Goal: Task Accomplishment & Management: Use online tool/utility

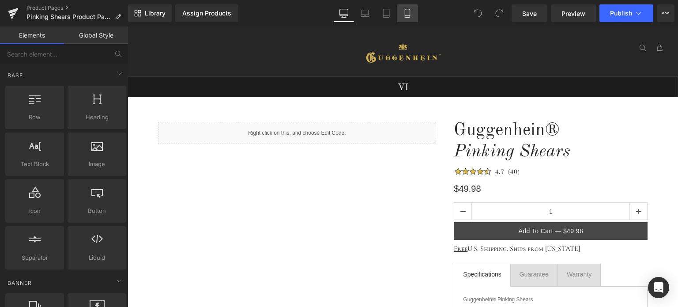
click at [410, 18] on link "Mobile" at bounding box center [407, 13] width 21 height 18
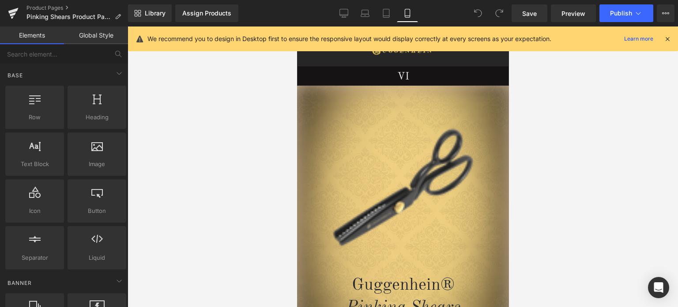
click at [666, 38] on icon at bounding box center [667, 39] width 8 height 8
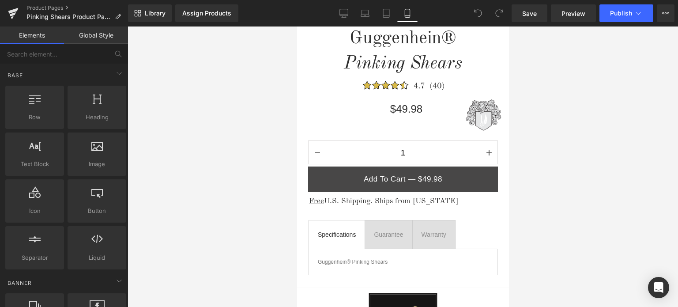
scroll to position [516, 0]
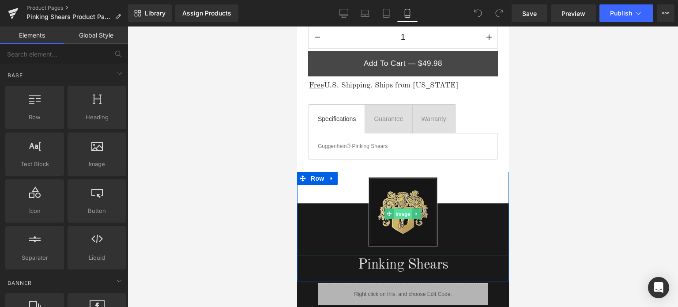
click at [398, 211] on span "Image" at bounding box center [402, 213] width 19 height 11
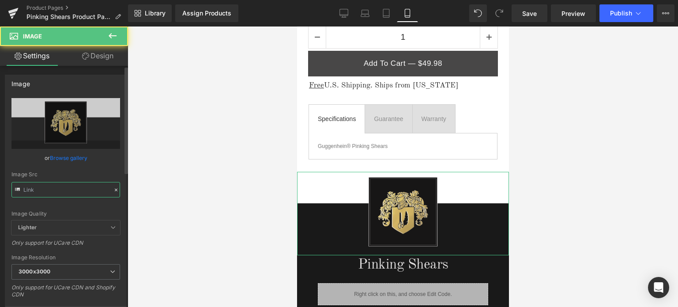
click at [59, 191] on input "text" at bounding box center [65, 189] width 109 height 15
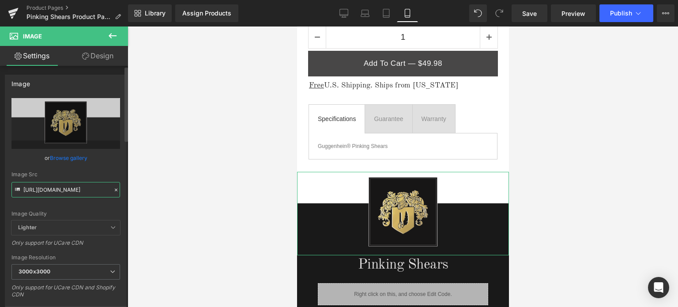
paste input "2_e87582b9-2c84-4368-a9e2-b34fed624a2e.png?v=1755996043"
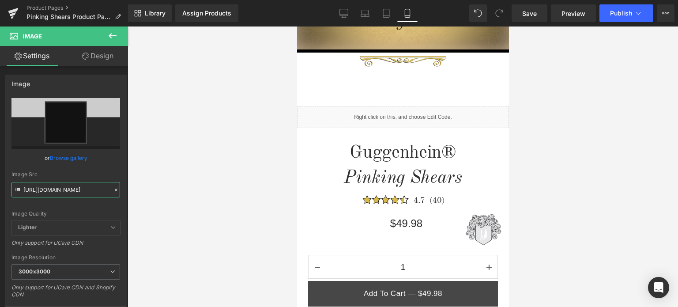
scroll to position [266, 0]
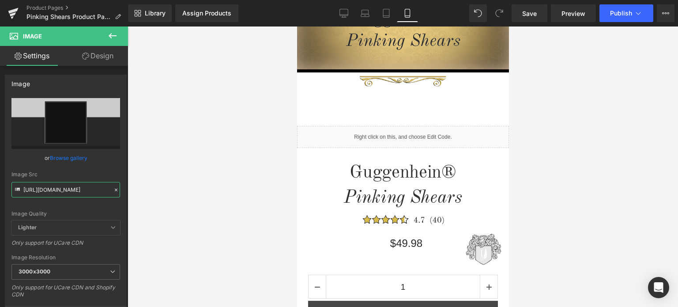
type input "[URL][DOMAIN_NAME]"
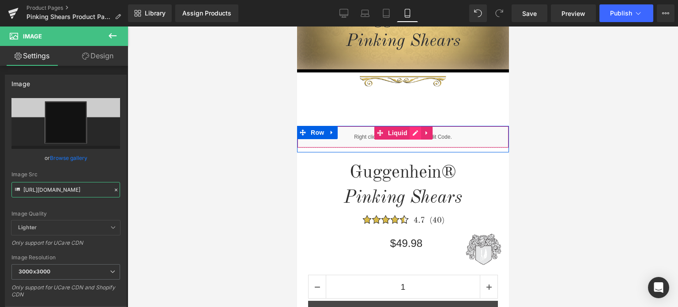
click at [411, 132] on div "Liquid" at bounding box center [402, 137] width 212 height 22
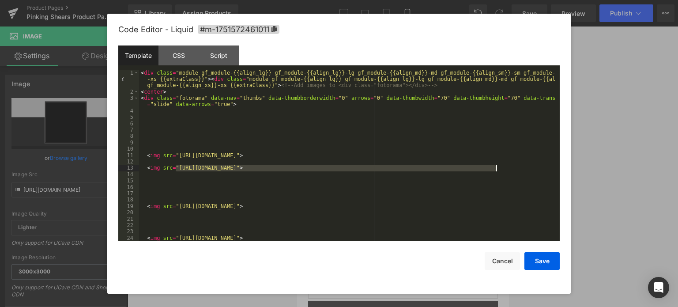
drag, startPoint x: 176, startPoint y: 168, endPoint x: 495, endPoint y: 170, distance: 319.5
click at [495, 170] on div "< div class = "module gf_module-{{align_lg}} gf_module-{{align_lg}}-lg gf_modul…" at bounding box center [347, 168] width 417 height 197
click at [539, 261] on button "Save" at bounding box center [541, 261] width 35 height 18
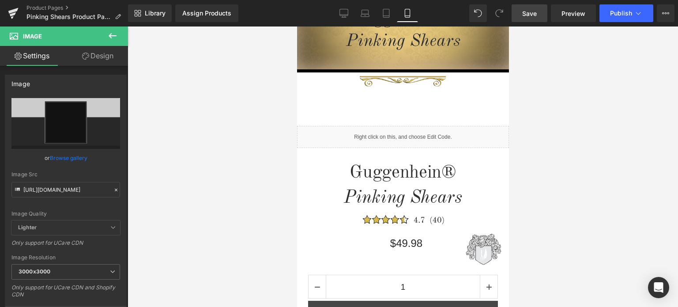
click at [530, 11] on span "Save" at bounding box center [529, 13] width 15 height 9
click at [534, 13] on span "Save" at bounding box center [529, 13] width 15 height 9
click at [532, 14] on span "Save" at bounding box center [529, 13] width 15 height 9
click at [540, 15] on link "Save" at bounding box center [529, 13] width 36 height 18
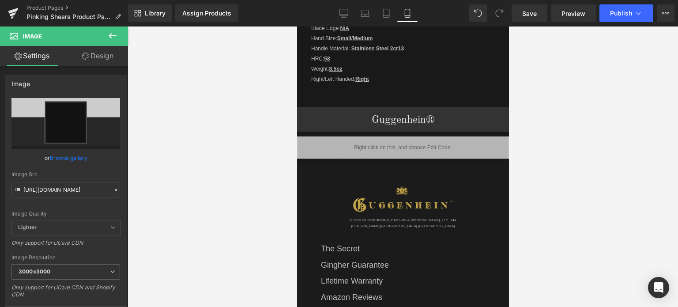
scroll to position [1017, 0]
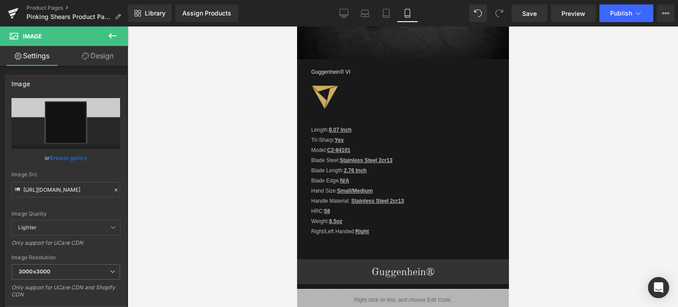
click at [113, 35] on icon at bounding box center [112, 35] width 11 height 11
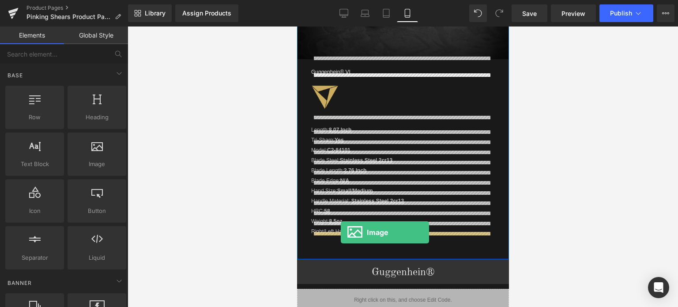
drag, startPoint x: 400, startPoint y: 180, endPoint x: 340, endPoint y: 232, distance: 79.2
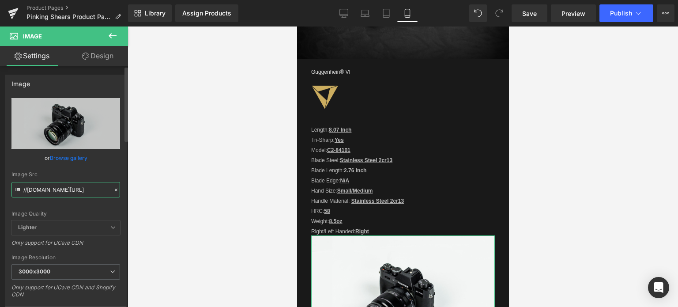
click at [65, 190] on input "//[DOMAIN_NAME][URL]" at bounding box center [65, 189] width 109 height 15
paste input "[URL][DOMAIN_NAME]"
type input "[URL][DOMAIN_NAME]"
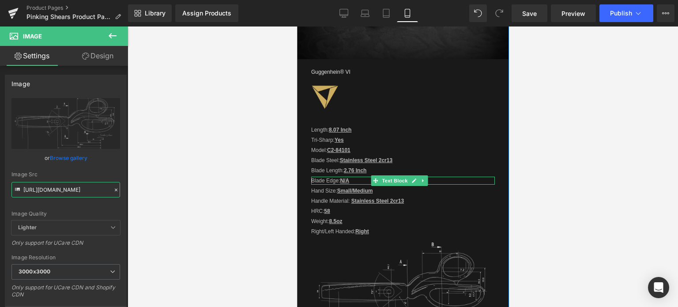
scroll to position [1105, 0]
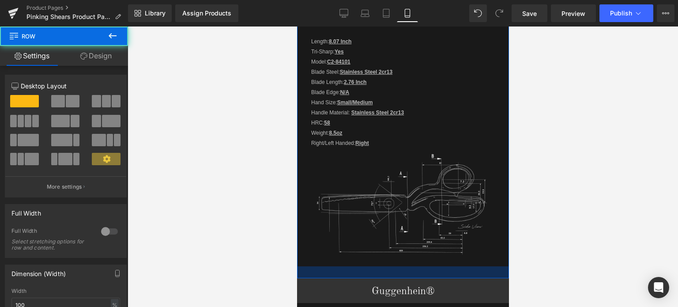
drag, startPoint x: 465, startPoint y: 278, endPoint x: 466, endPoint y: 266, distance: 12.0
click at [466, 266] on div at bounding box center [402, 272] width 212 height 12
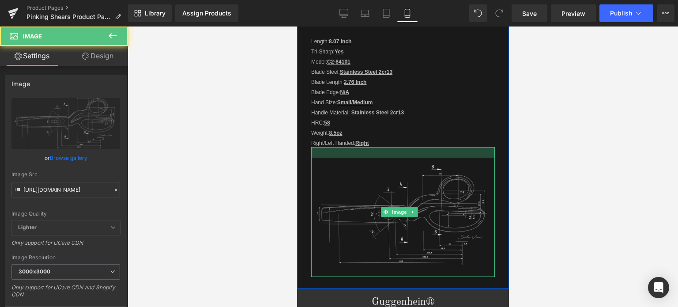
drag, startPoint x: 465, startPoint y: 144, endPoint x: 464, endPoint y: 155, distance: 10.7
click at [464, 155] on div "Image" at bounding box center [403, 212] width 184 height 130
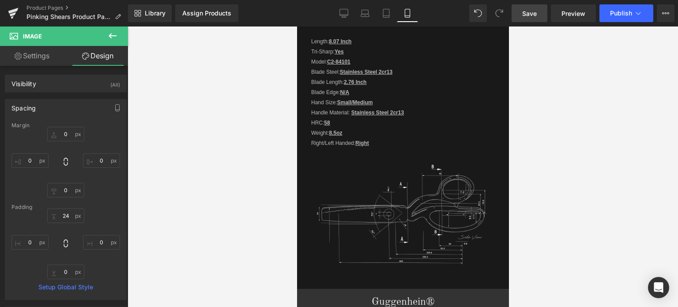
click at [537, 13] on span "Save" at bounding box center [529, 13] width 15 height 9
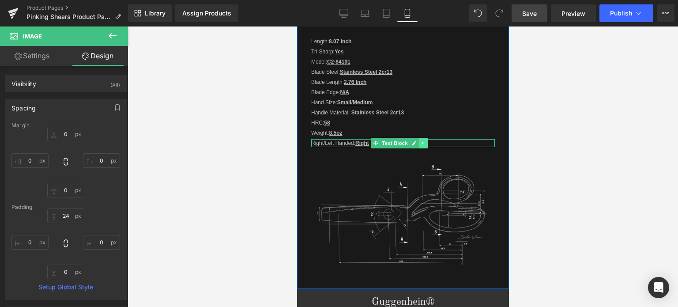
click at [422, 141] on icon at bounding box center [422, 142] width 1 height 3
click at [418, 141] on icon at bounding box center [418, 142] width 5 height 5
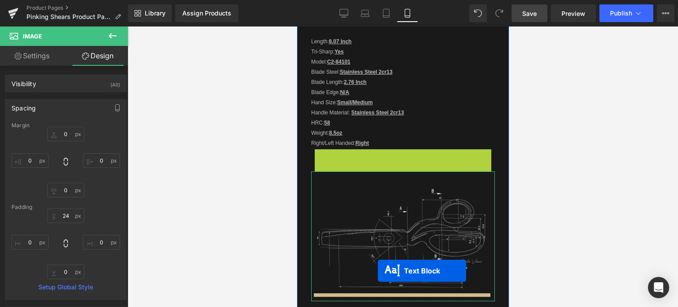
drag, startPoint x: 375, startPoint y: 147, endPoint x: 377, endPoint y: 270, distance: 123.6
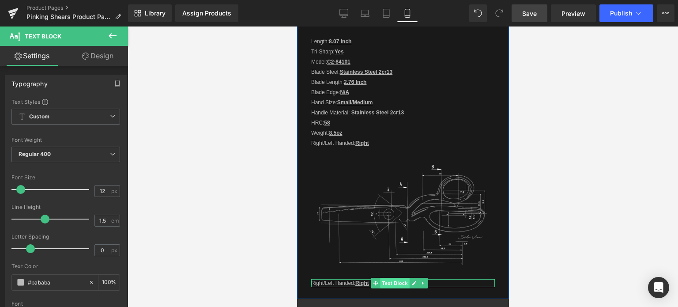
click at [390, 278] on span "Text Block" at bounding box center [394, 283] width 29 height 11
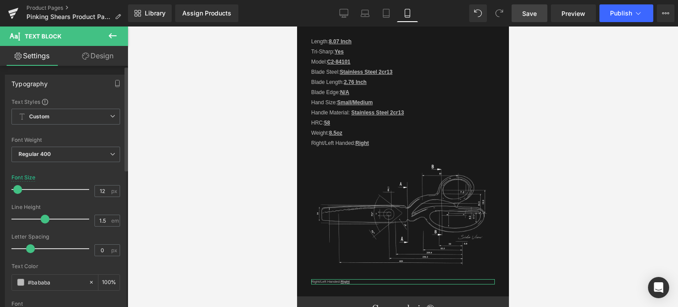
click at [17, 189] on span at bounding box center [17, 189] width 9 height 9
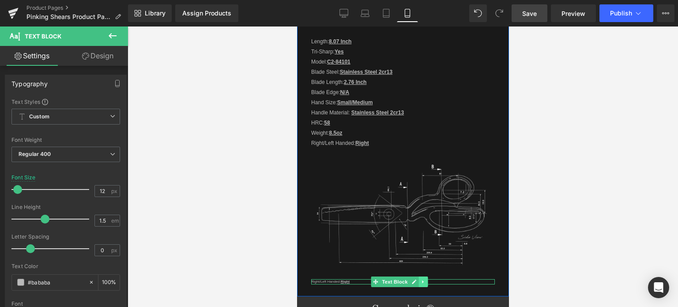
click at [423, 279] on icon at bounding box center [422, 281] width 5 height 5
click at [418, 279] on icon at bounding box center [418, 281] width 5 height 5
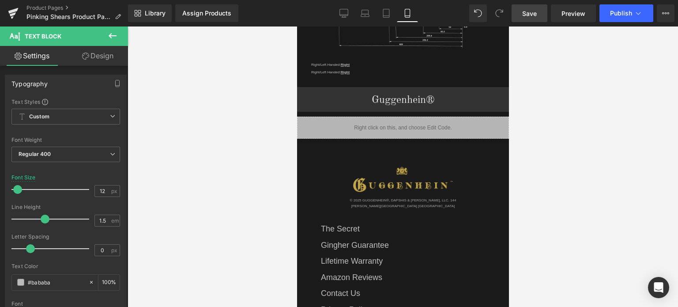
scroll to position [1189, 0]
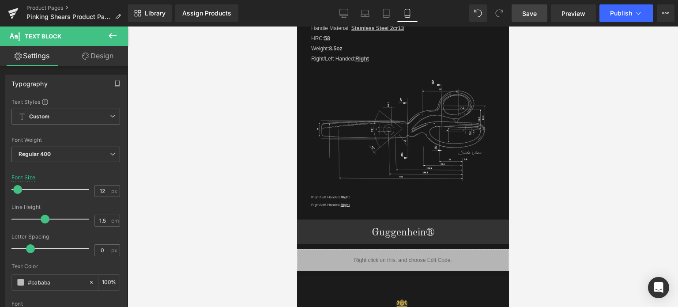
click at [531, 11] on span "Save" at bounding box center [529, 13] width 15 height 9
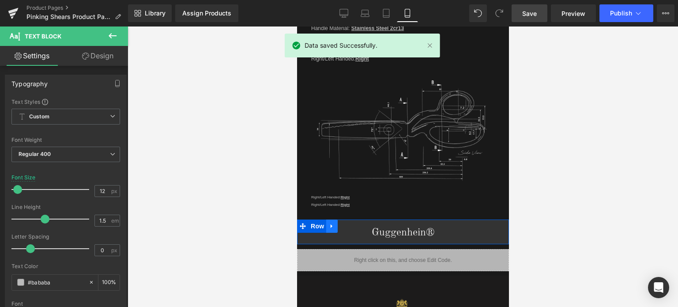
click at [331, 222] on icon at bounding box center [331, 225] width 6 height 7
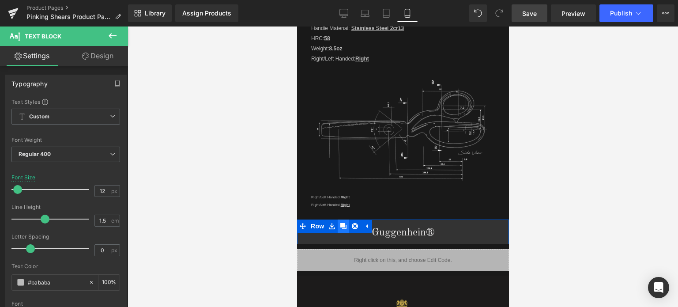
click at [342, 223] on icon at bounding box center [343, 226] width 6 height 6
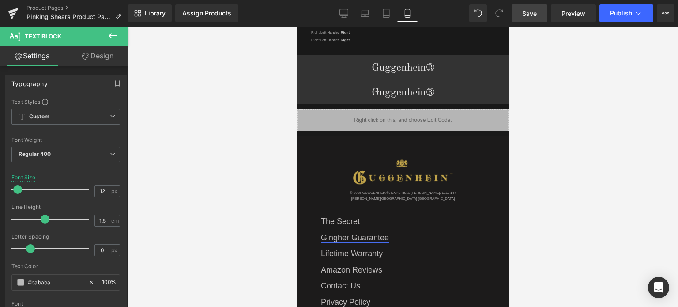
scroll to position [1363, 0]
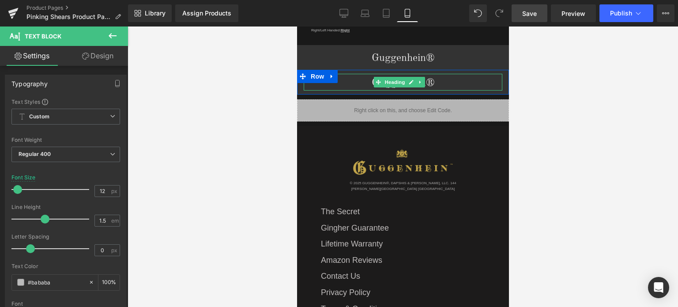
click at [435, 76] on h1 "Guggenhein®" at bounding box center [402, 82] width 199 height 15
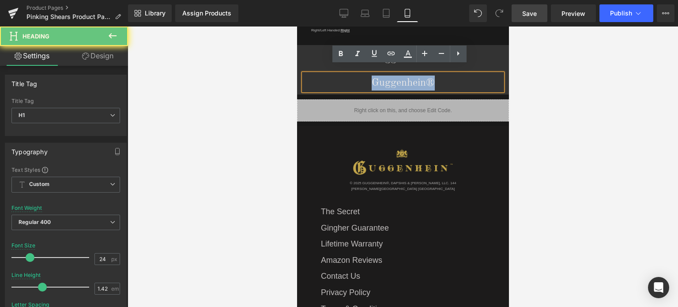
drag, startPoint x: 435, startPoint y: 75, endPoint x: 360, endPoint y: 76, distance: 75.0
click at [360, 76] on h1 "Guggenhein®" at bounding box center [402, 82] width 199 height 15
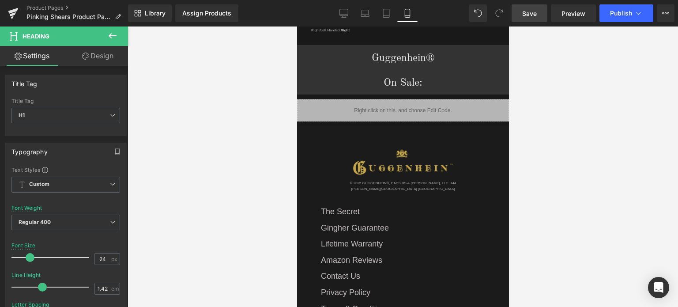
click at [616, 112] on div at bounding box center [403, 166] width 550 height 280
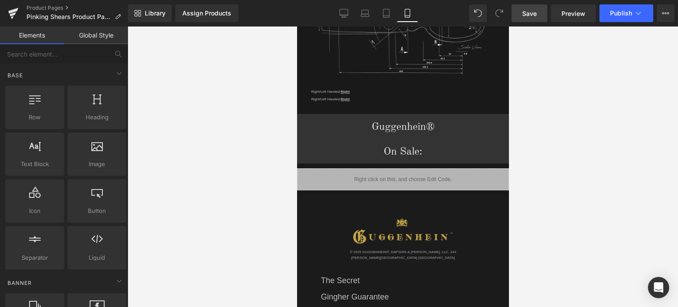
scroll to position [1275, 0]
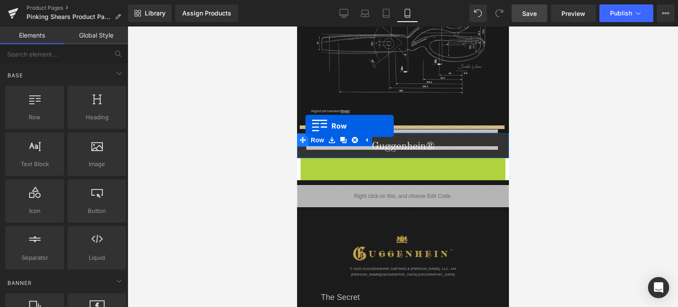
drag, startPoint x: 301, startPoint y: 156, endPoint x: 305, endPoint y: 126, distance: 30.3
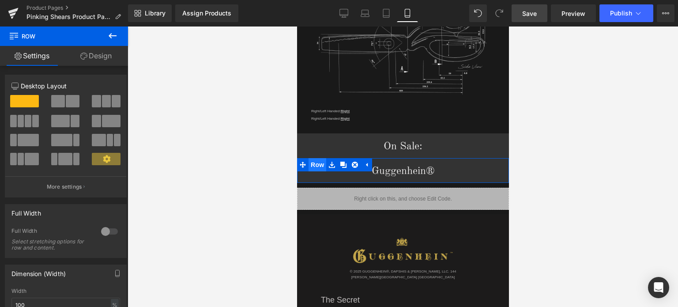
click at [315, 158] on span "Row" at bounding box center [317, 164] width 18 height 13
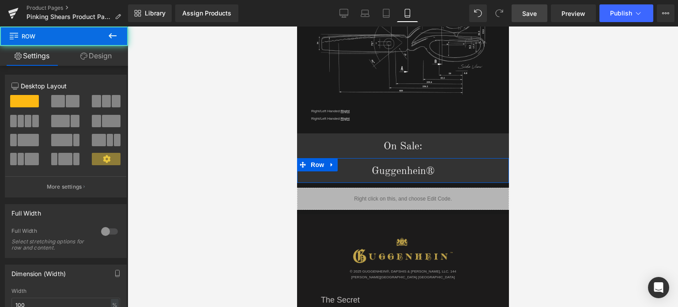
click at [101, 54] on link "Design" at bounding box center [96, 56] width 64 height 20
click at [0, 0] on div "Spacing" at bounding box center [0, 0] width 0 height 0
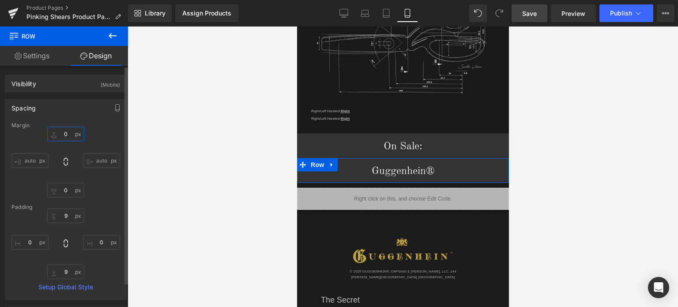
click at [70, 134] on input "text" at bounding box center [65, 134] width 37 height 15
type input "1"
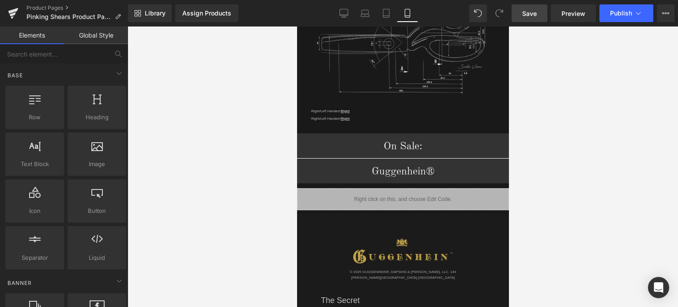
click at [571, 133] on div at bounding box center [403, 166] width 550 height 280
click at [537, 13] on span "Save" at bounding box center [529, 13] width 15 height 9
click at [532, 13] on span "Save" at bounding box center [529, 13] width 15 height 9
click at [534, 14] on span "Save" at bounding box center [529, 13] width 15 height 9
click at [530, 10] on span "Save" at bounding box center [529, 13] width 15 height 9
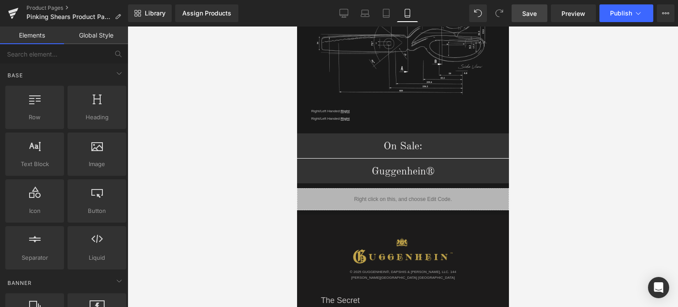
click at [530, 13] on span "Save" at bounding box center [529, 13] width 15 height 9
click at [571, 13] on span "Preview" at bounding box center [573, 13] width 24 height 9
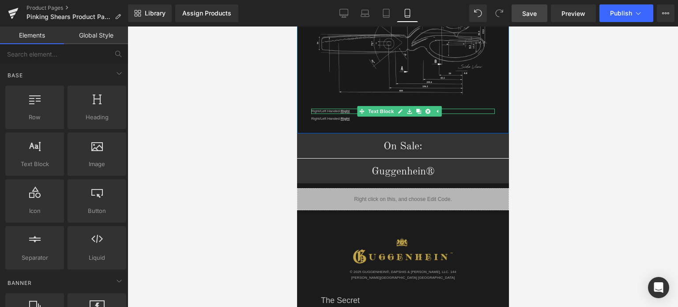
click at [351, 109] on p "Right/Left Handed: Right" at bounding box center [403, 111] width 184 height 5
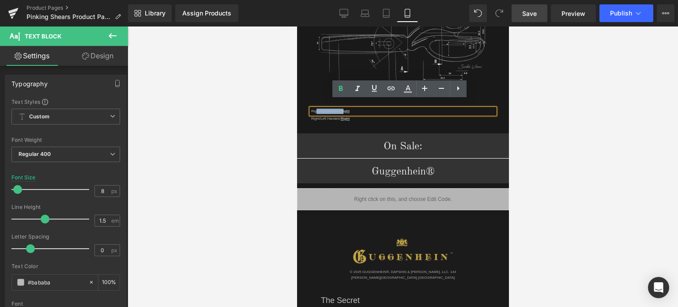
drag, startPoint x: 330, startPoint y: 104, endPoint x: 316, endPoint y: 104, distance: 14.1
click at [316, 109] on p "Right/Left Handed: Right" at bounding box center [403, 111] width 184 height 5
drag, startPoint x: 356, startPoint y: 102, endPoint x: 311, endPoint y: 103, distance: 45.0
click at [311, 109] on p "Right/Left Handed: Right" at bounding box center [403, 111] width 184 height 5
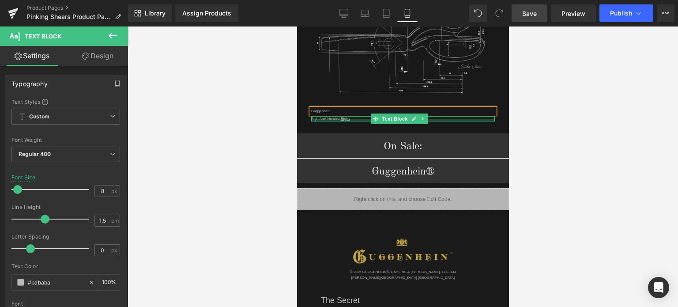
click at [343, 119] on div at bounding box center [403, 120] width 184 height 2
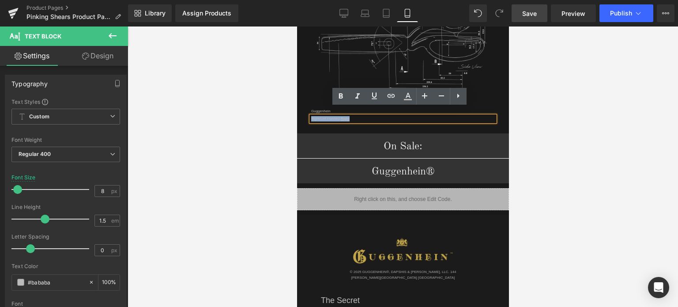
drag, startPoint x: 354, startPoint y: 111, endPoint x: 311, endPoint y: 113, distance: 42.9
click at [311, 116] on p "Right/Left Handed: Right" at bounding box center [403, 118] width 184 height 5
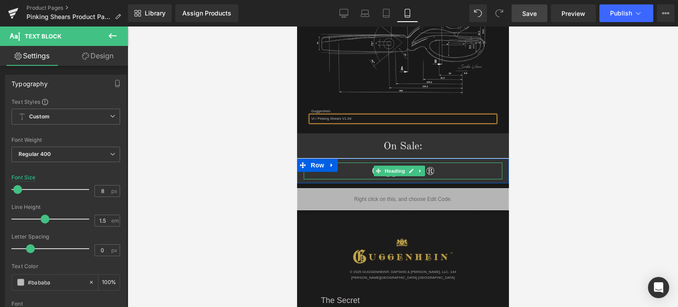
click at [438, 164] on h1 "Guggenhein®" at bounding box center [402, 171] width 199 height 15
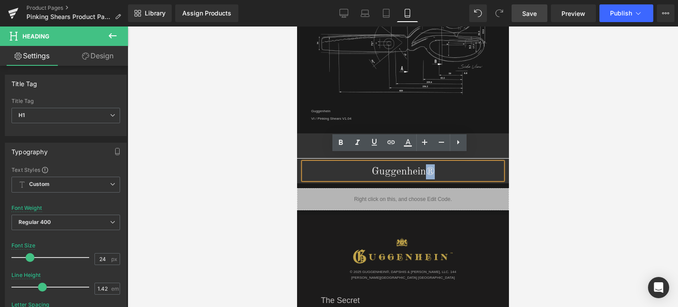
drag, startPoint x: 424, startPoint y: 164, endPoint x: 431, endPoint y: 164, distance: 7.1
click at [430, 164] on h1 "Guggenhein®" at bounding box center [402, 171] width 199 height 15
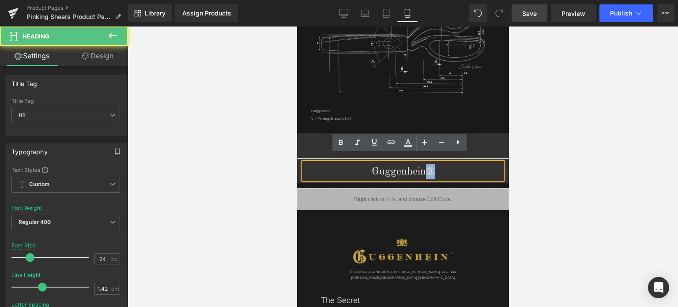
copy h1 "®"
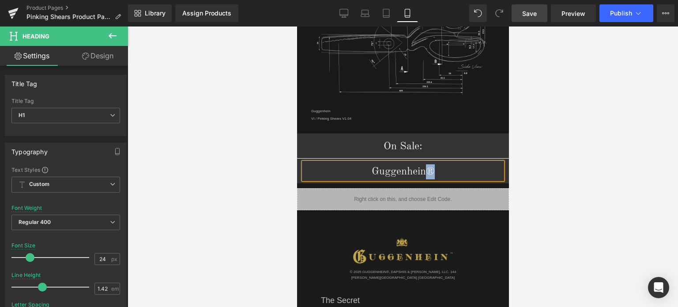
click at [434, 164] on h1 "Guggenhein®" at bounding box center [402, 171] width 199 height 15
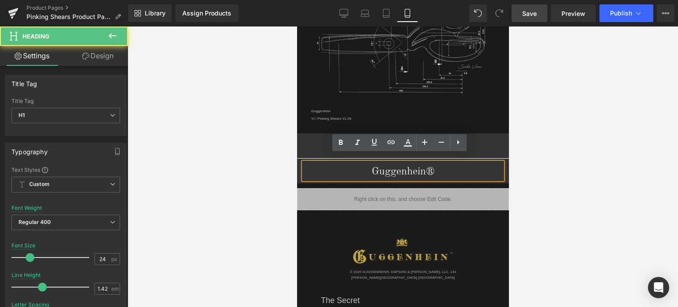
click at [567, 180] on div at bounding box center [403, 166] width 550 height 280
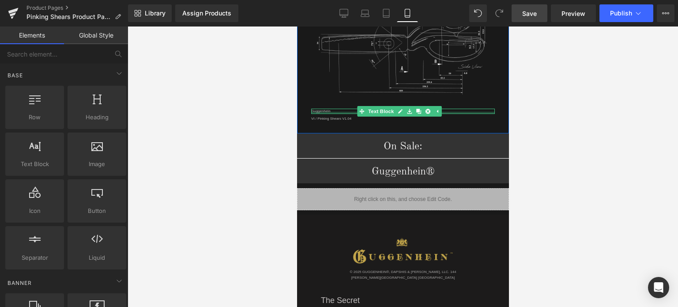
click at [334, 112] on div at bounding box center [403, 113] width 184 height 2
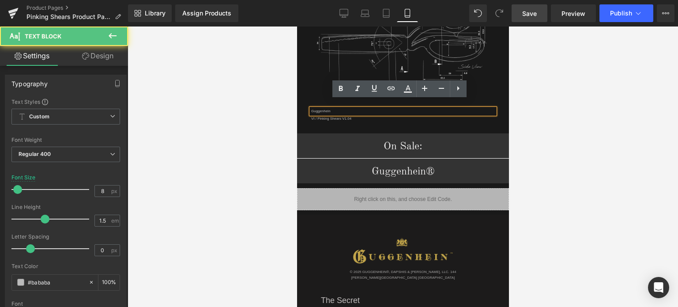
click at [331, 109] on p "Guggenhein" at bounding box center [403, 111] width 184 height 5
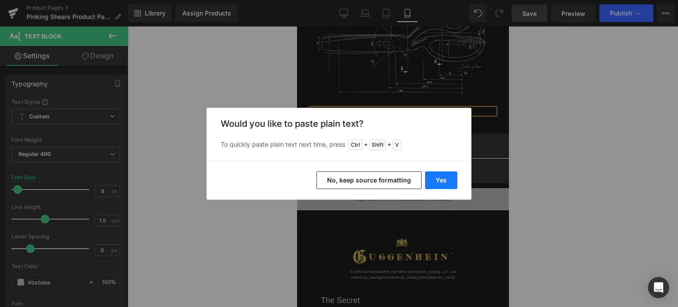
drag, startPoint x: 455, startPoint y: 176, endPoint x: 155, endPoint y: 151, distance: 301.0
click at [455, 176] on button "Yes" at bounding box center [441, 180] width 32 height 18
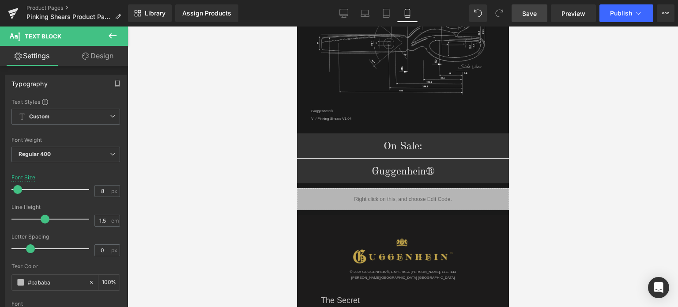
click at [537, 13] on span "Save" at bounding box center [529, 13] width 15 height 9
click at [538, 11] on link "Save" at bounding box center [529, 13] width 36 height 18
click at [537, 10] on span "Save" at bounding box center [529, 13] width 15 height 9
click at [535, 11] on span "Save" at bounding box center [529, 13] width 15 height 9
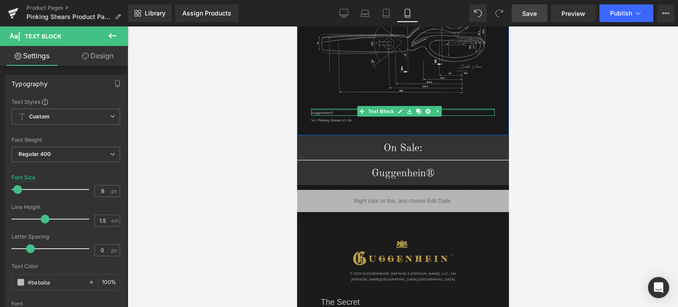
click at [446, 109] on div "Guggenhein® Text Block" at bounding box center [403, 112] width 184 height 7
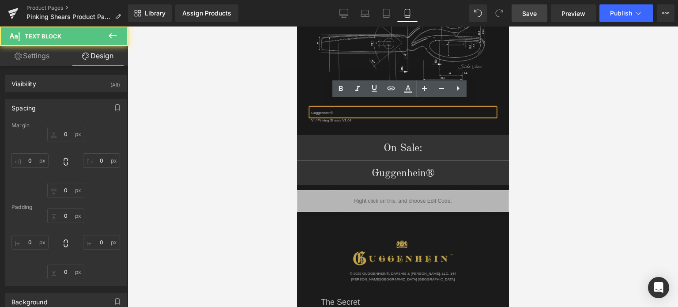
click at [595, 128] on div at bounding box center [403, 166] width 550 height 280
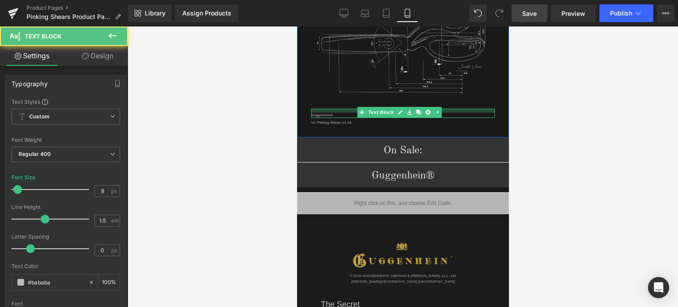
click at [447, 109] on div at bounding box center [403, 111] width 184 height 4
click at [580, 130] on div at bounding box center [403, 166] width 550 height 280
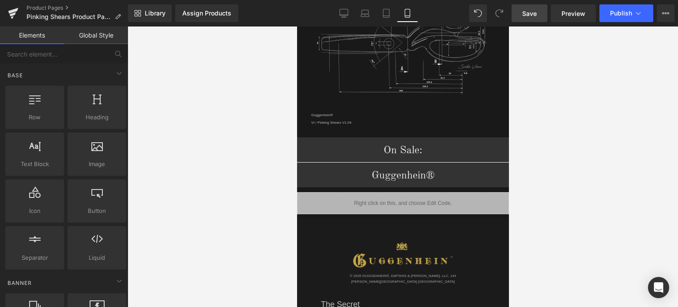
click at [538, 9] on link "Save" at bounding box center [529, 13] width 36 height 18
click at [537, 15] on link "Save" at bounding box center [529, 13] width 36 height 18
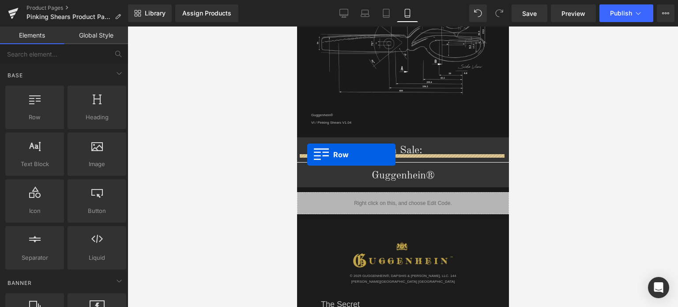
drag, startPoint x: 330, startPoint y: 127, endPoint x: 307, endPoint y: 154, distance: 36.3
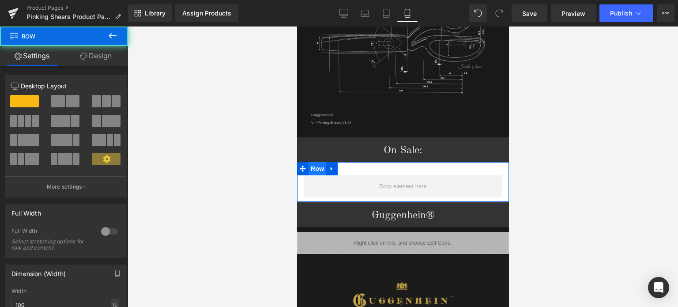
click at [313, 163] on span "Row" at bounding box center [317, 168] width 18 height 13
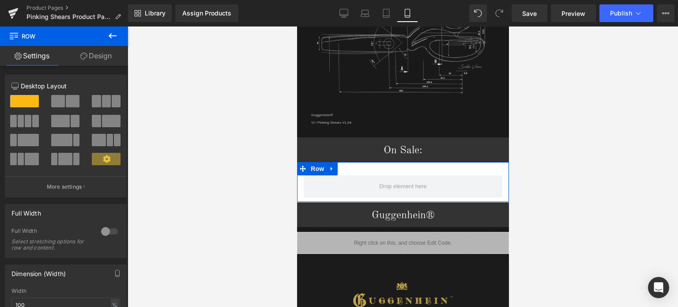
click at [101, 231] on div at bounding box center [109, 231] width 21 height 14
click at [97, 55] on link "Design" at bounding box center [96, 56] width 64 height 20
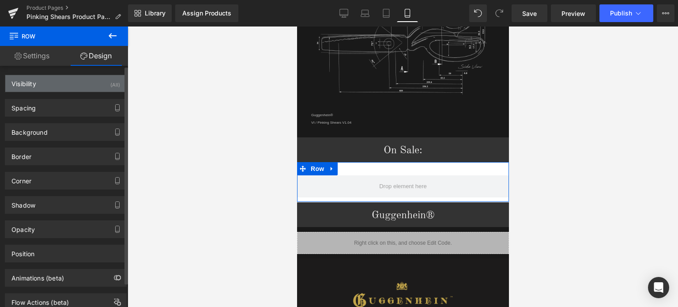
click at [61, 85] on div "Visibility (All)" at bounding box center [65, 83] width 121 height 17
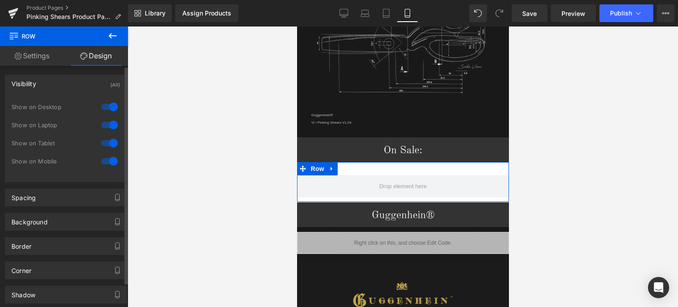
click at [108, 107] on div at bounding box center [109, 107] width 21 height 14
click at [105, 127] on div at bounding box center [109, 125] width 21 height 14
click at [105, 143] on div at bounding box center [109, 143] width 21 height 14
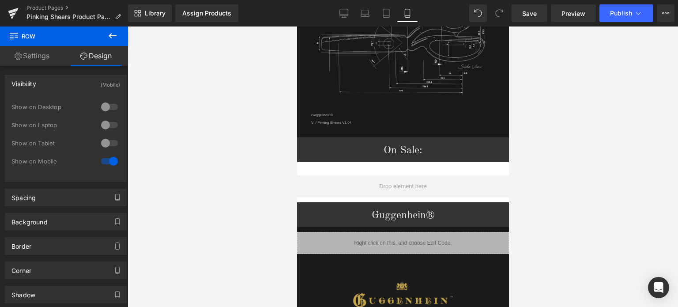
click at [114, 36] on icon at bounding box center [113, 35] width 8 height 5
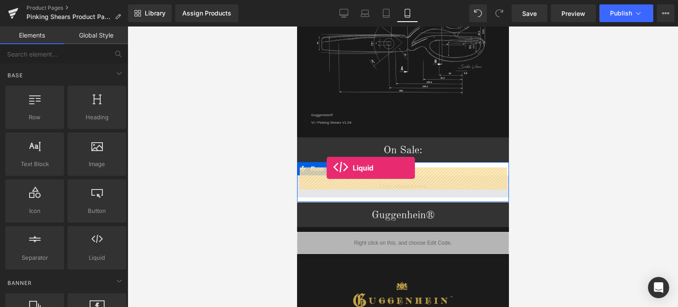
drag, startPoint x: 401, startPoint y: 274, endPoint x: 326, endPoint y: 168, distance: 130.2
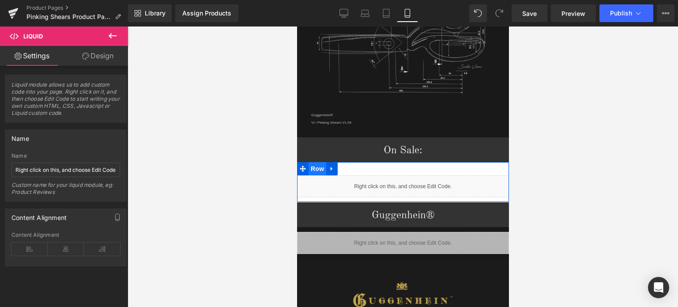
click at [314, 162] on span "Row" at bounding box center [317, 168] width 18 height 13
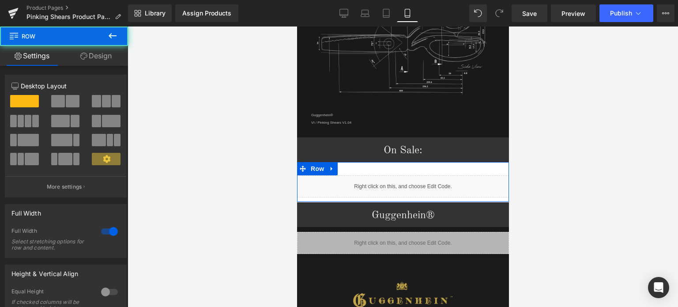
click at [103, 53] on link "Design" at bounding box center [96, 56] width 64 height 20
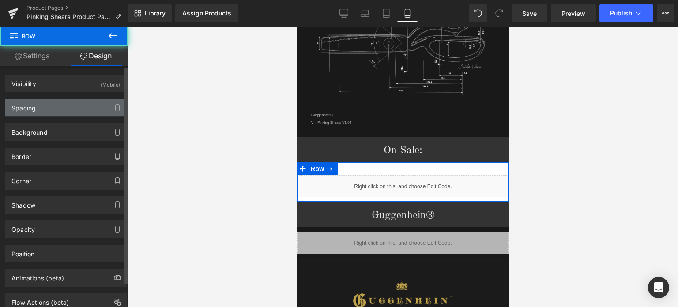
click at [55, 106] on div "Spacing" at bounding box center [65, 107] width 121 height 17
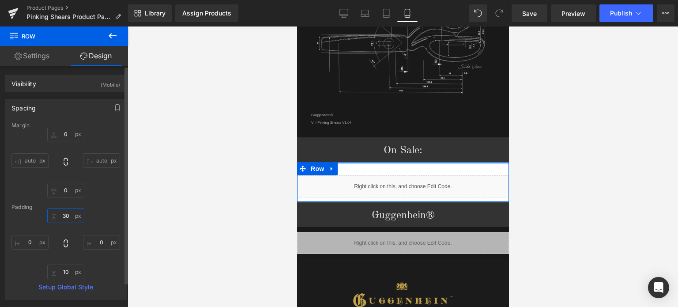
click at [68, 217] on input "text" at bounding box center [65, 215] width 37 height 15
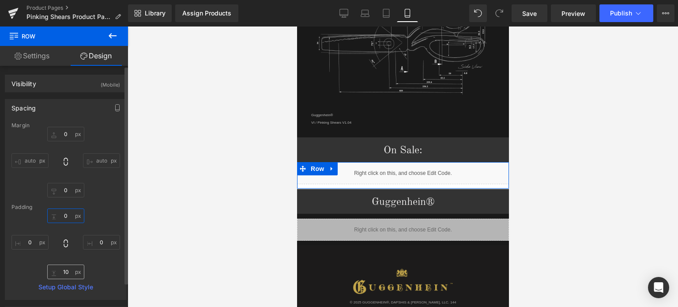
type input "0"
click at [69, 273] on input "text" at bounding box center [65, 271] width 37 height 15
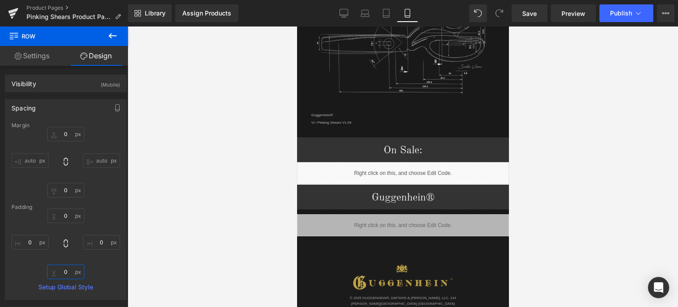
type input "0"
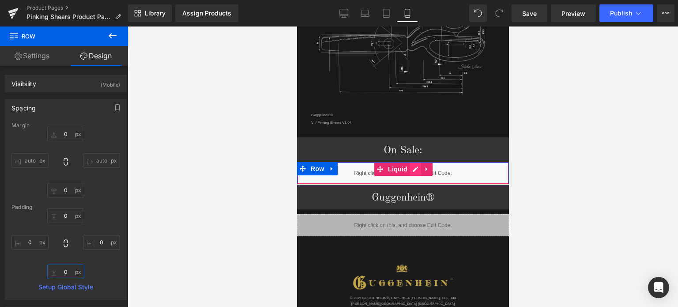
click at [410, 162] on div "Liquid" at bounding box center [402, 173] width 212 height 22
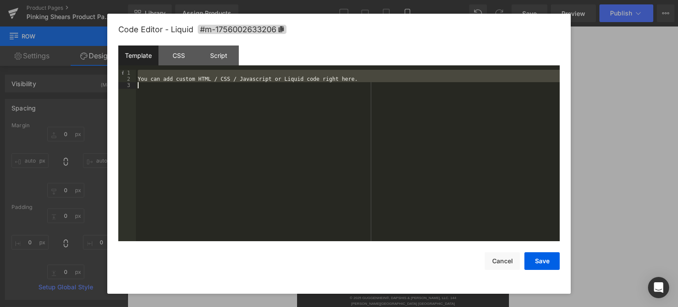
drag, startPoint x: 143, startPoint y: 72, endPoint x: 181, endPoint y: 124, distance: 63.5
click at [181, 124] on div "You can add custom HTML / CSS / Javascript or Liquid code right here." at bounding box center [348, 162] width 424 height 184
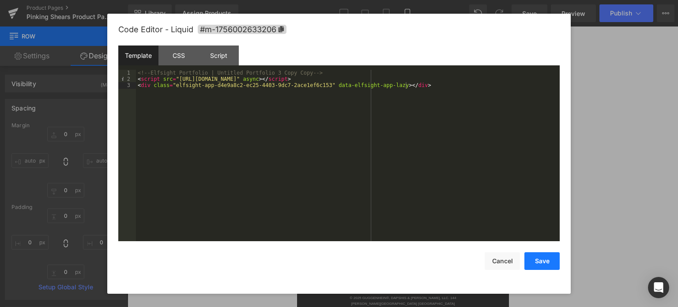
click at [542, 260] on button "Save" at bounding box center [541, 261] width 35 height 18
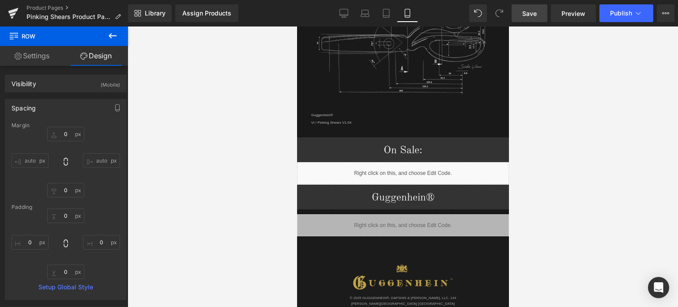
click at [533, 12] on span "Save" at bounding box center [529, 13] width 15 height 9
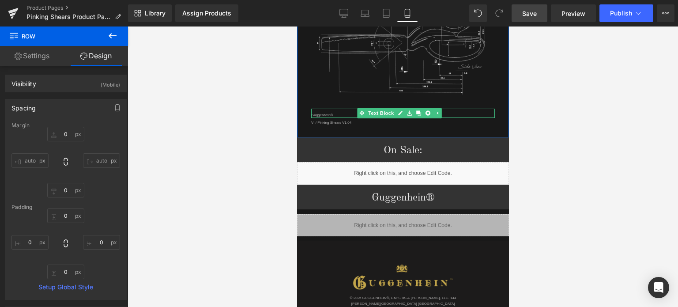
click at [315, 113] on p "Guggenhein®" at bounding box center [403, 115] width 184 height 5
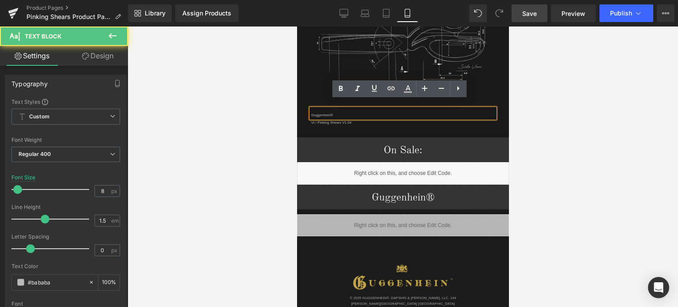
click at [311, 113] on p "Guggenhein®" at bounding box center [403, 115] width 184 height 5
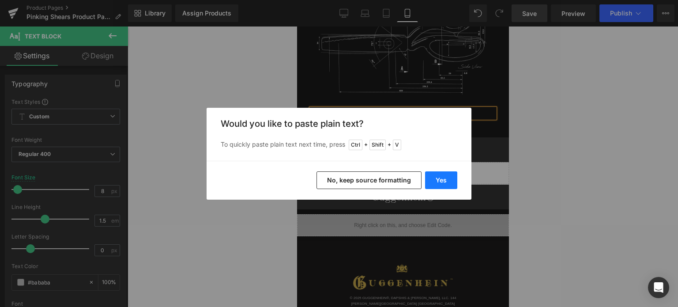
click at [445, 179] on button "Yes" at bounding box center [441, 180] width 32 height 18
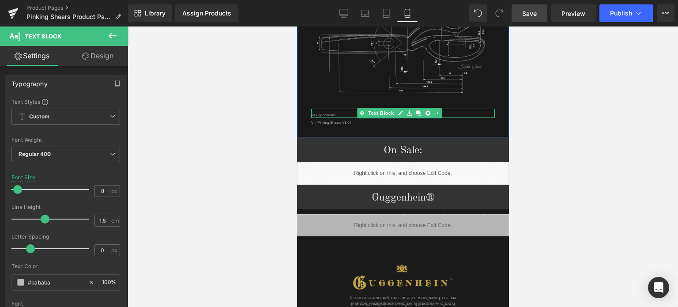
click at [338, 113] on p "©Guggenhein®" at bounding box center [403, 115] width 184 height 5
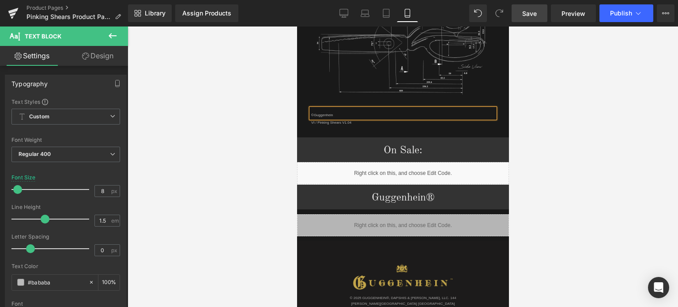
click at [583, 147] on div at bounding box center [403, 166] width 550 height 280
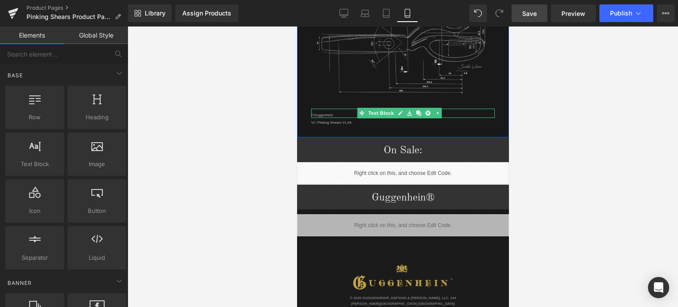
click at [313, 113] on p "©Guggenhein" at bounding box center [403, 115] width 184 height 5
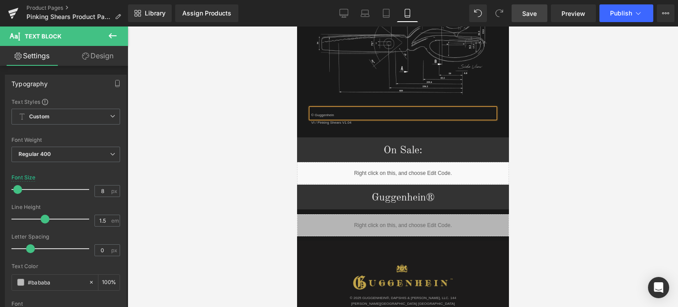
click at [574, 148] on div at bounding box center [403, 166] width 550 height 280
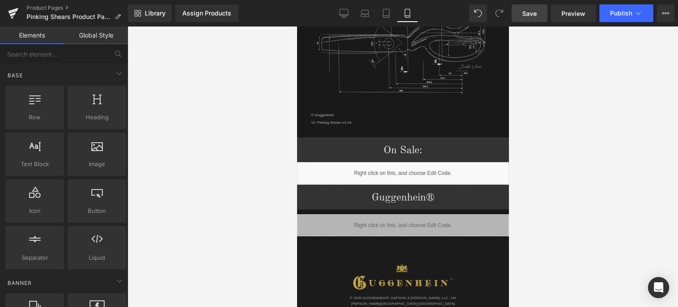
click at [531, 8] on link "Save" at bounding box center [529, 13] width 36 height 18
click at [527, 13] on span "Save" at bounding box center [529, 13] width 15 height 9
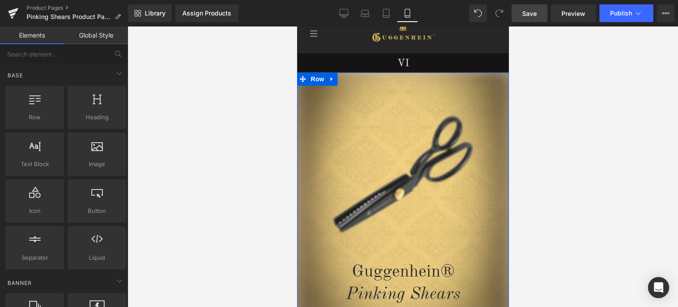
scroll to position [190, 0]
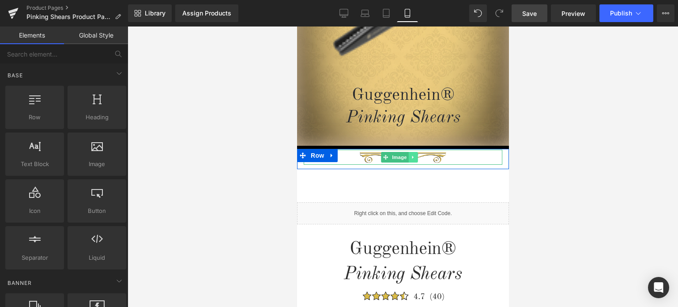
click at [413, 158] on icon at bounding box center [412, 156] width 5 height 5
click at [409, 157] on icon at bounding box center [408, 156] width 5 height 5
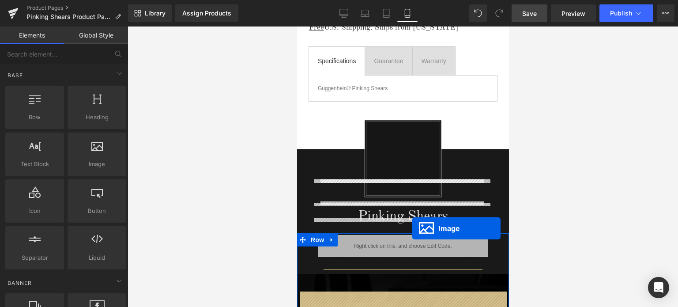
scroll to position [649, 0]
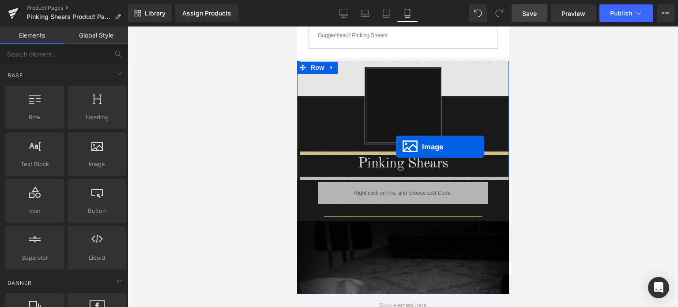
drag, startPoint x: 384, startPoint y: 170, endPoint x: 395, endPoint y: 146, distance: 25.9
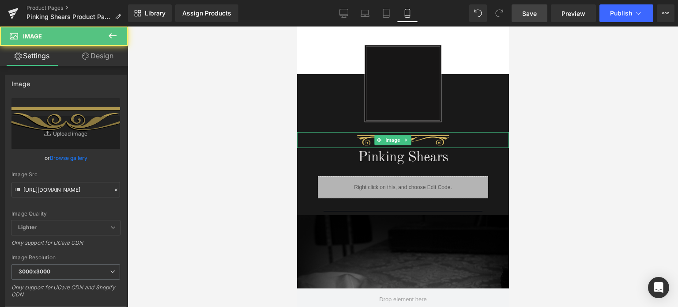
scroll to position [627, 0]
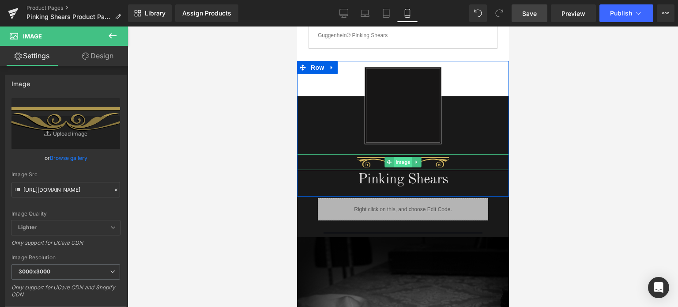
click at [396, 160] on span "Image" at bounding box center [402, 162] width 19 height 11
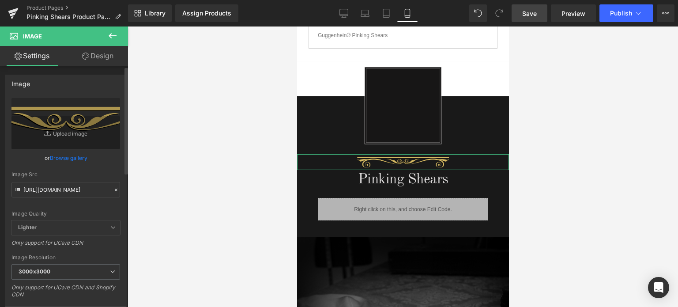
scroll to position [221, 0]
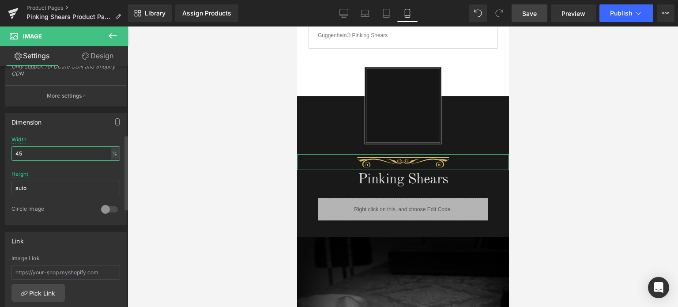
drag, startPoint x: 19, startPoint y: 152, endPoint x: 13, endPoint y: 152, distance: 5.7
click at [13, 152] on input "45" at bounding box center [65, 153] width 109 height 15
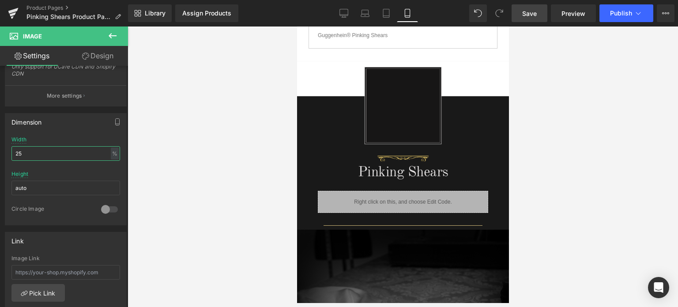
type input "25"
click at [532, 12] on span "Save" at bounding box center [529, 13] width 15 height 9
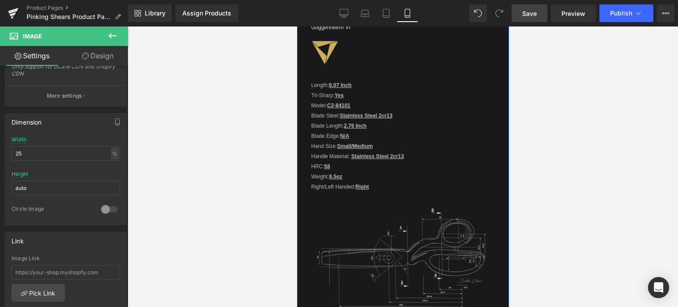
scroll to position [1156, 0]
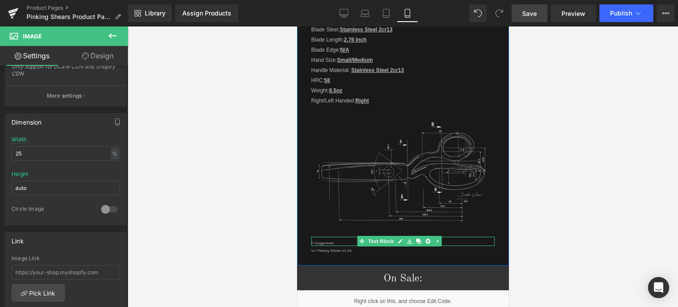
click at [325, 240] on p "© Guggenhein" at bounding box center [403, 242] width 184 height 5
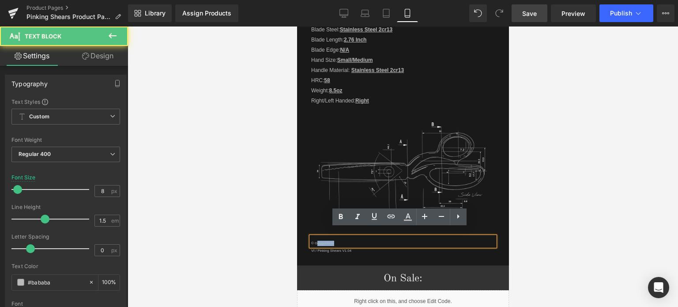
drag, startPoint x: 317, startPoint y: 233, endPoint x: 337, endPoint y: 234, distance: 19.9
click at [337, 240] on p "© Guggenhein" at bounding box center [403, 242] width 184 height 5
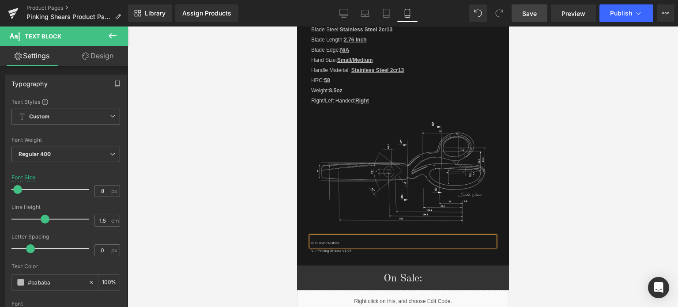
click at [577, 126] on div at bounding box center [403, 166] width 550 height 280
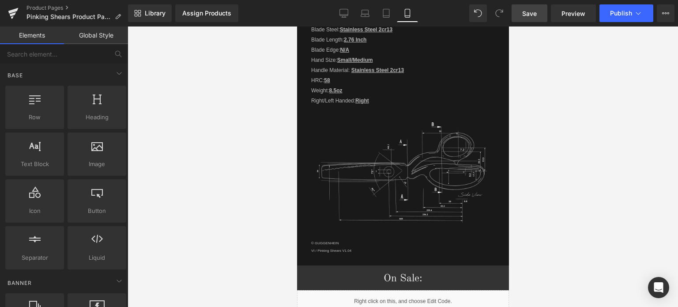
click at [533, 13] on span "Save" at bounding box center [529, 13] width 15 height 9
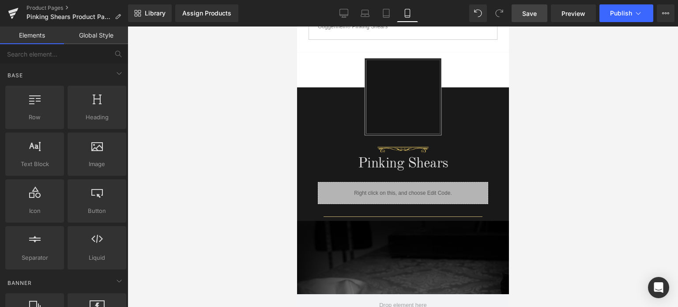
scroll to position [623, 0]
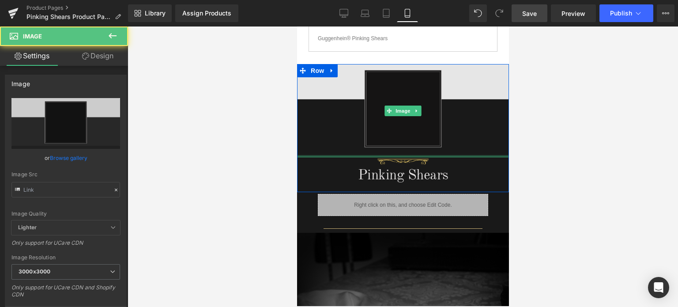
drag, startPoint x: 430, startPoint y: 152, endPoint x: 430, endPoint y: 147, distance: 4.9
click at [430, 147] on div "Image" at bounding box center [402, 110] width 212 height 93
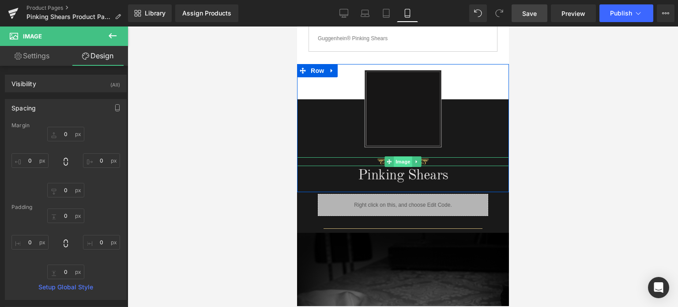
click at [398, 158] on span "Image" at bounding box center [402, 161] width 19 height 11
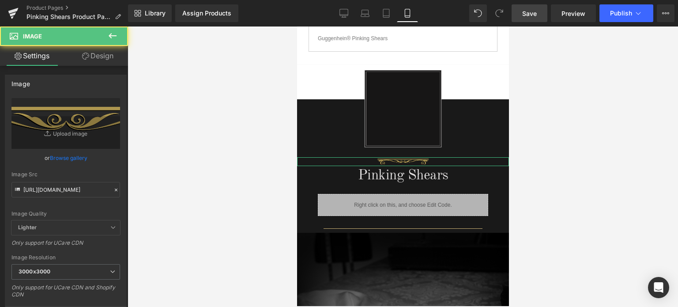
click at [102, 61] on link "Design" at bounding box center [98, 56] width 64 height 20
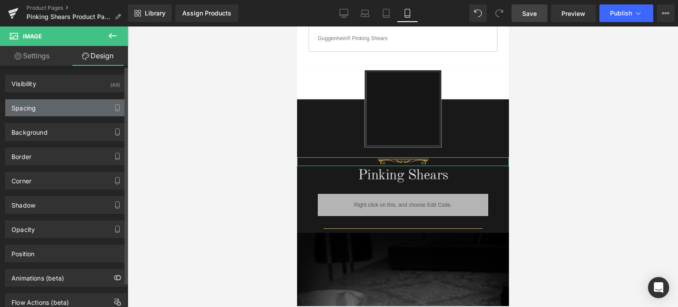
click at [53, 107] on div "Spacing" at bounding box center [65, 107] width 121 height 17
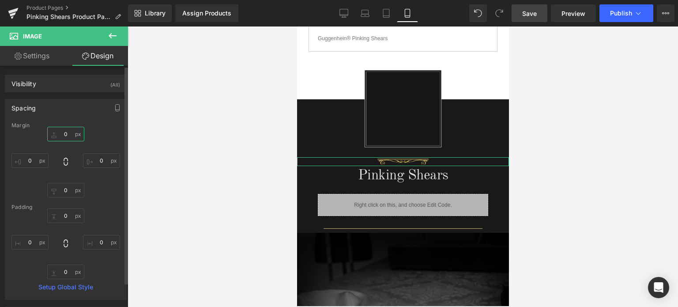
click at [65, 131] on input "text" at bounding box center [65, 134] width 37 height 15
type input "-15"
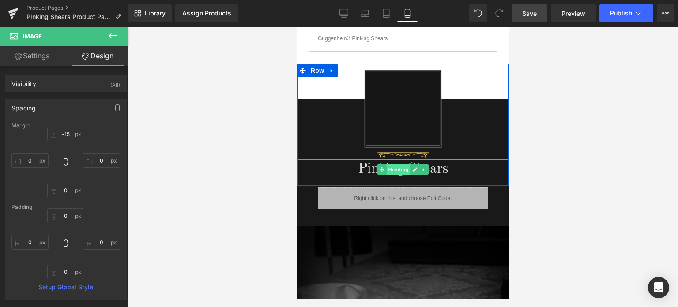
click at [398, 168] on span "Heading" at bounding box center [398, 169] width 24 height 11
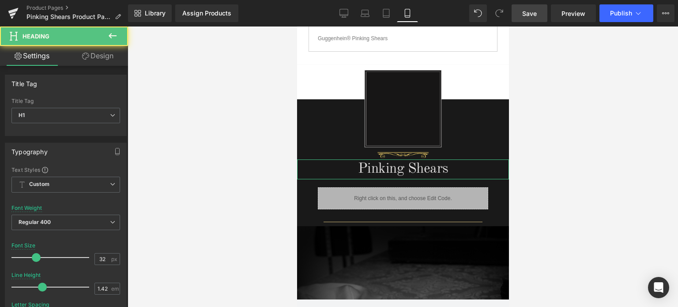
click at [101, 63] on link "Design" at bounding box center [98, 56] width 64 height 20
click at [0, 0] on div "Spacing" at bounding box center [0, 0] width 0 height 0
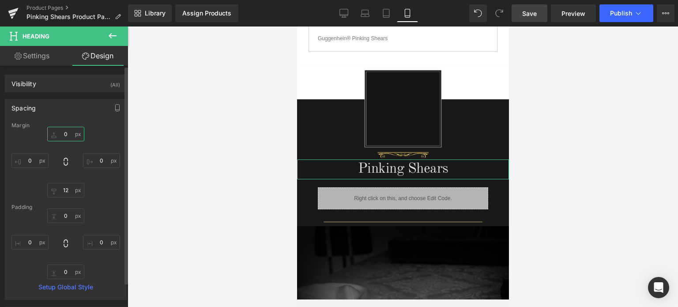
click at [67, 136] on input "text" at bounding box center [65, 134] width 37 height 15
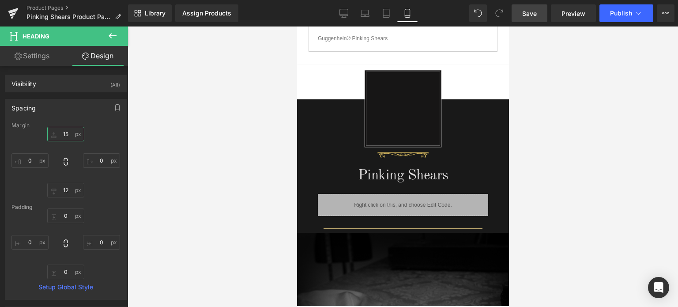
type input "15"
click at [533, 13] on span "Save" at bounding box center [529, 13] width 15 height 9
click at [534, 16] on span "Save" at bounding box center [529, 13] width 15 height 9
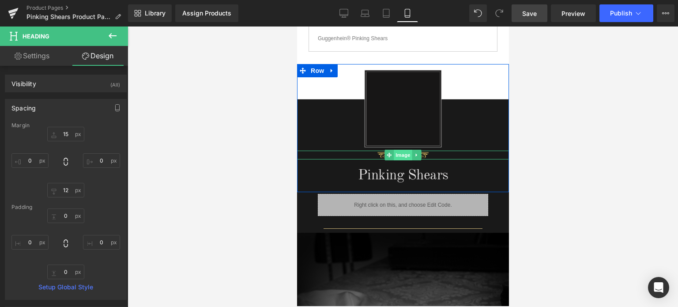
click at [399, 152] on span "Image" at bounding box center [402, 155] width 19 height 11
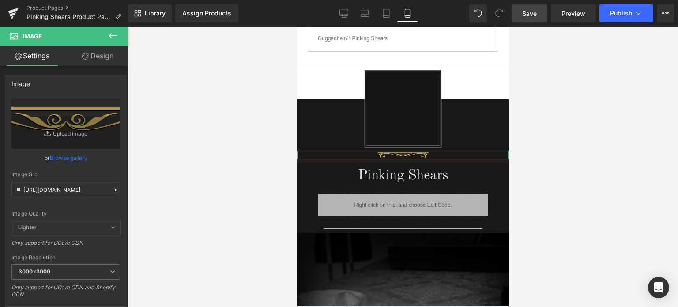
drag, startPoint x: 100, startPoint y: 51, endPoint x: 82, endPoint y: 144, distance: 94.8
click at [100, 51] on link "Design" at bounding box center [98, 56] width 64 height 20
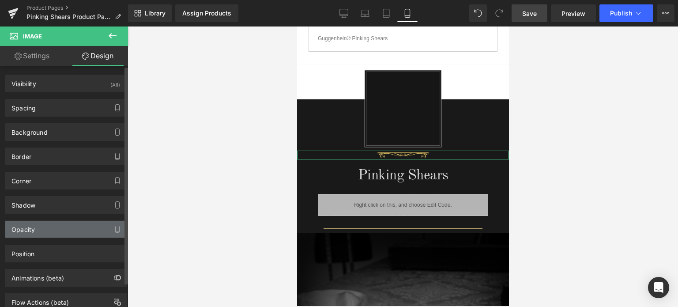
drag, startPoint x: 68, startPoint y: 226, endPoint x: 83, endPoint y: 237, distance: 18.6
click at [68, 226] on div "Opacity" at bounding box center [65, 229] width 121 height 17
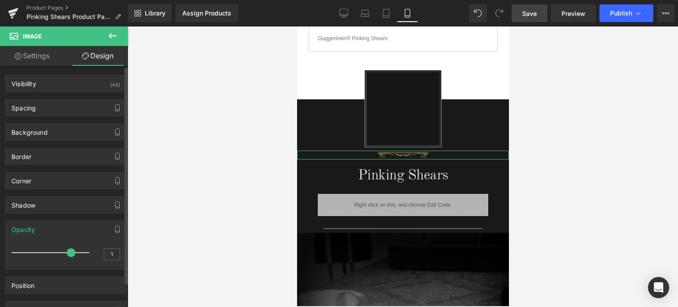
drag, startPoint x: 85, startPoint y: 252, endPoint x: 70, endPoint y: 254, distance: 15.1
click at [70, 254] on span at bounding box center [71, 252] width 9 height 9
click at [535, 14] on span "Save" at bounding box center [529, 13] width 15 height 9
drag, startPoint x: 68, startPoint y: 251, endPoint x: 73, endPoint y: 251, distance: 5.8
click at [75, 251] on span at bounding box center [79, 252] width 9 height 9
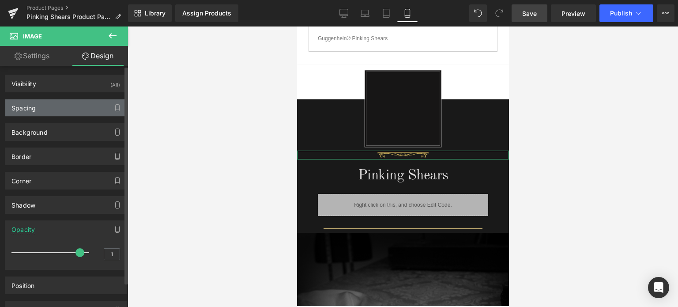
click at [56, 104] on div "Spacing" at bounding box center [65, 107] width 121 height 17
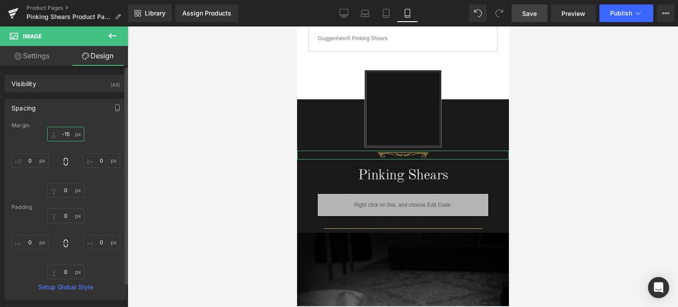
click at [67, 134] on input "-15" at bounding box center [65, 134] width 37 height 15
click at [71, 131] on input "-15" at bounding box center [65, 134] width 37 height 15
drag, startPoint x: 66, startPoint y: 134, endPoint x: 71, endPoint y: 133, distance: 4.9
click at [71, 133] on input "-15" at bounding box center [65, 134] width 37 height 15
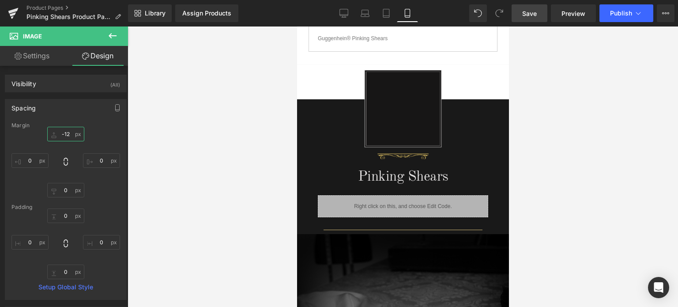
type input "-12"
click at [540, 11] on link "Save" at bounding box center [529, 13] width 36 height 18
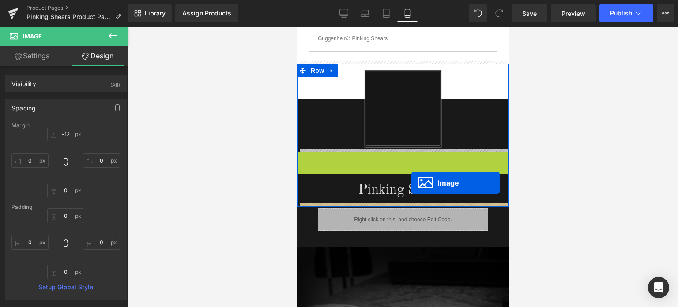
drag, startPoint x: 386, startPoint y: 151, endPoint x: 826, endPoint y: 203, distance: 443.3
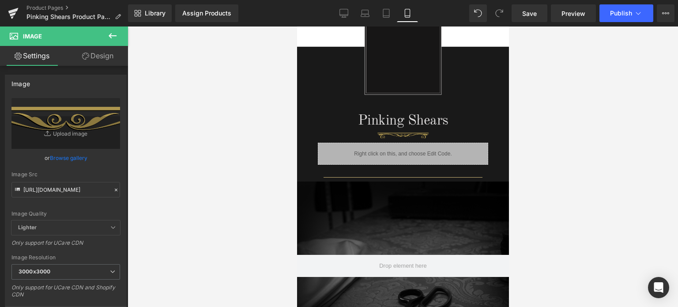
scroll to position [712, 0]
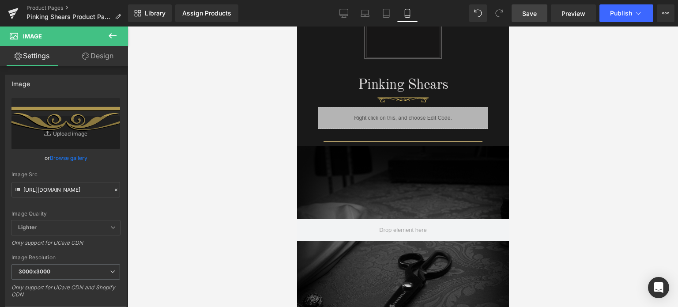
click at [535, 13] on span "Save" at bounding box center [529, 13] width 15 height 9
click at [529, 13] on span "Save" at bounding box center [529, 13] width 15 height 9
